Goal: Download file/media

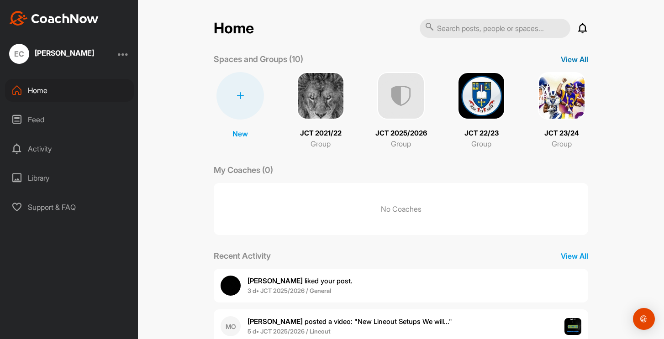
click at [561, 56] on p "View All" at bounding box center [574, 59] width 27 height 11
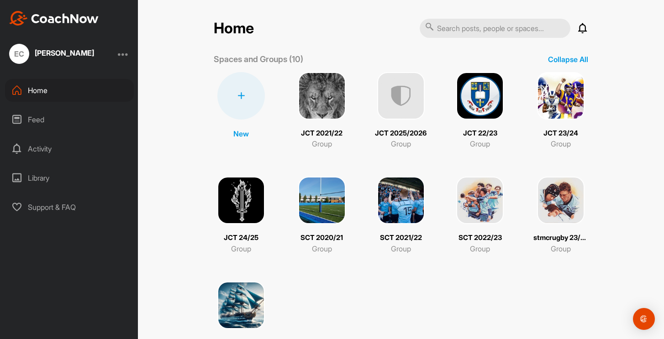
click at [252, 211] on img at bounding box center [241, 201] width 48 height 48
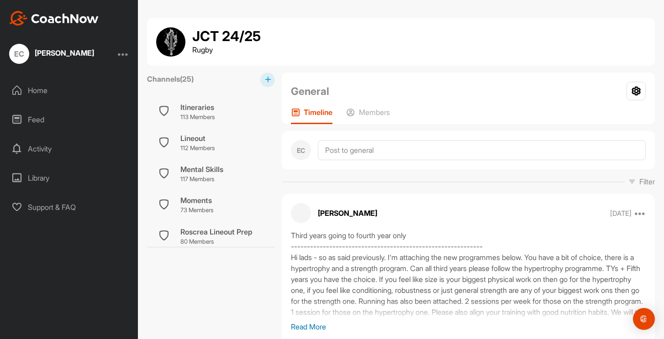
scroll to position [437, 0]
click at [206, 171] on div "Mental Skills" at bounding box center [201, 168] width 43 height 11
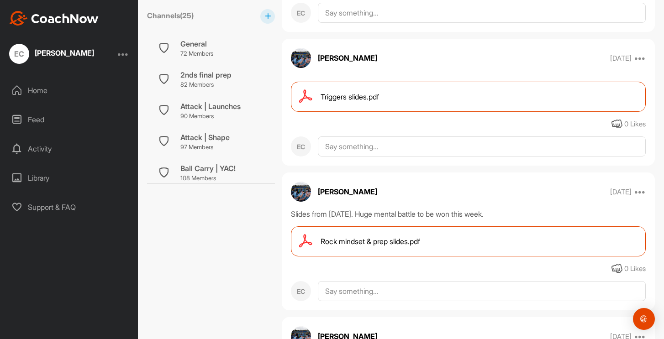
scroll to position [1515, 0]
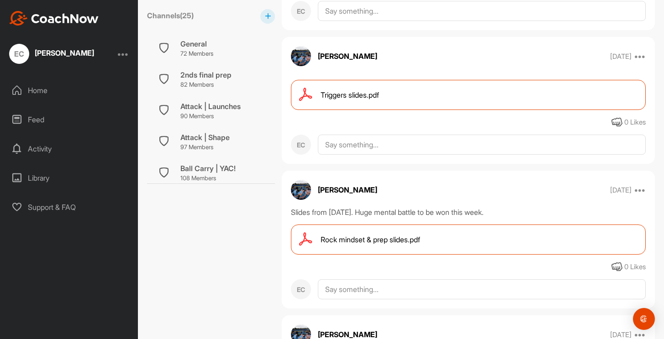
click at [398, 238] on span "Rock mindset & prep slides.pdf" at bounding box center [371, 239] width 100 height 11
